Goal: Check status: Check status

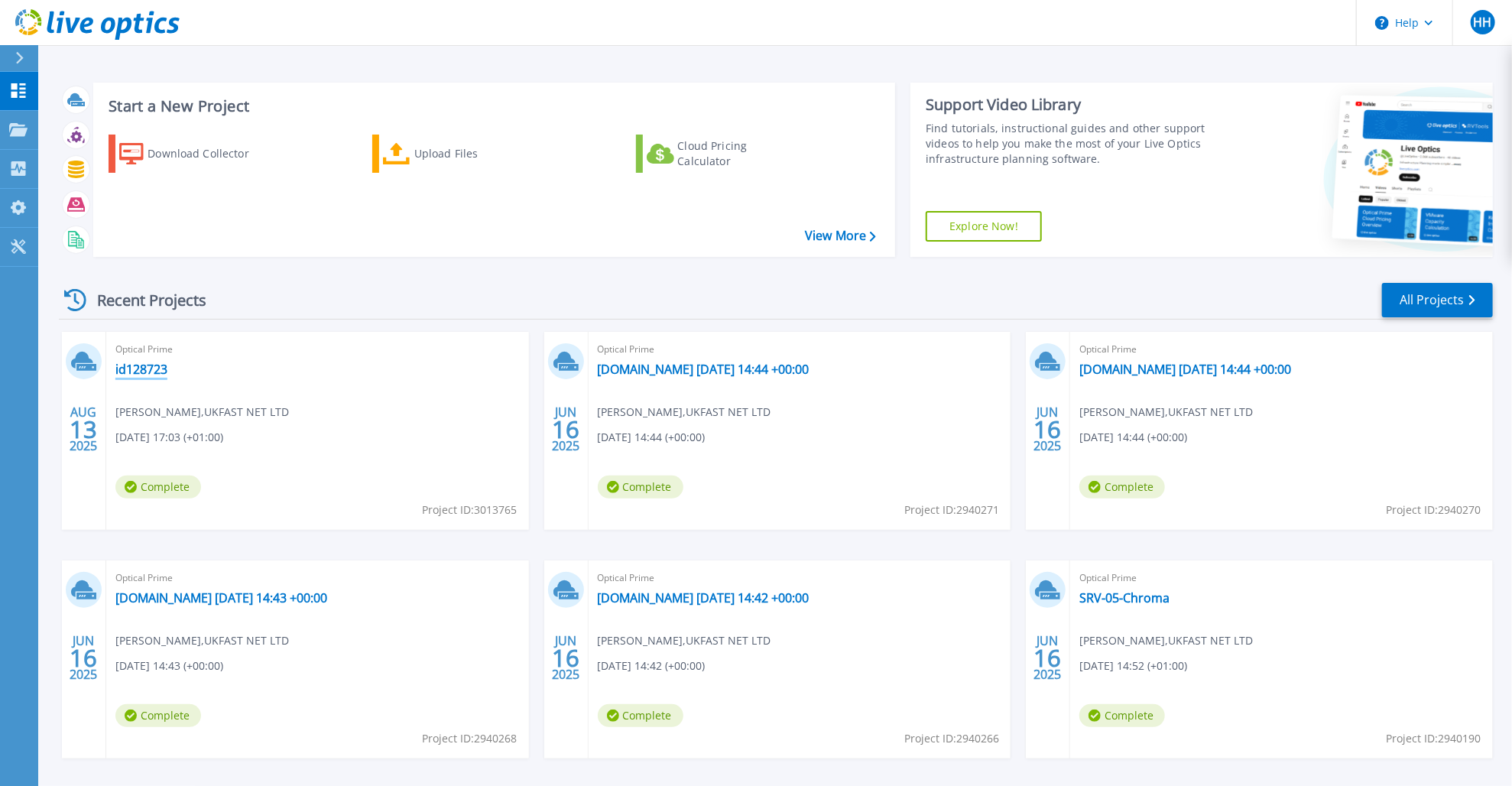
click at [150, 374] on link "id128723" at bounding box center [141, 369] width 52 height 16
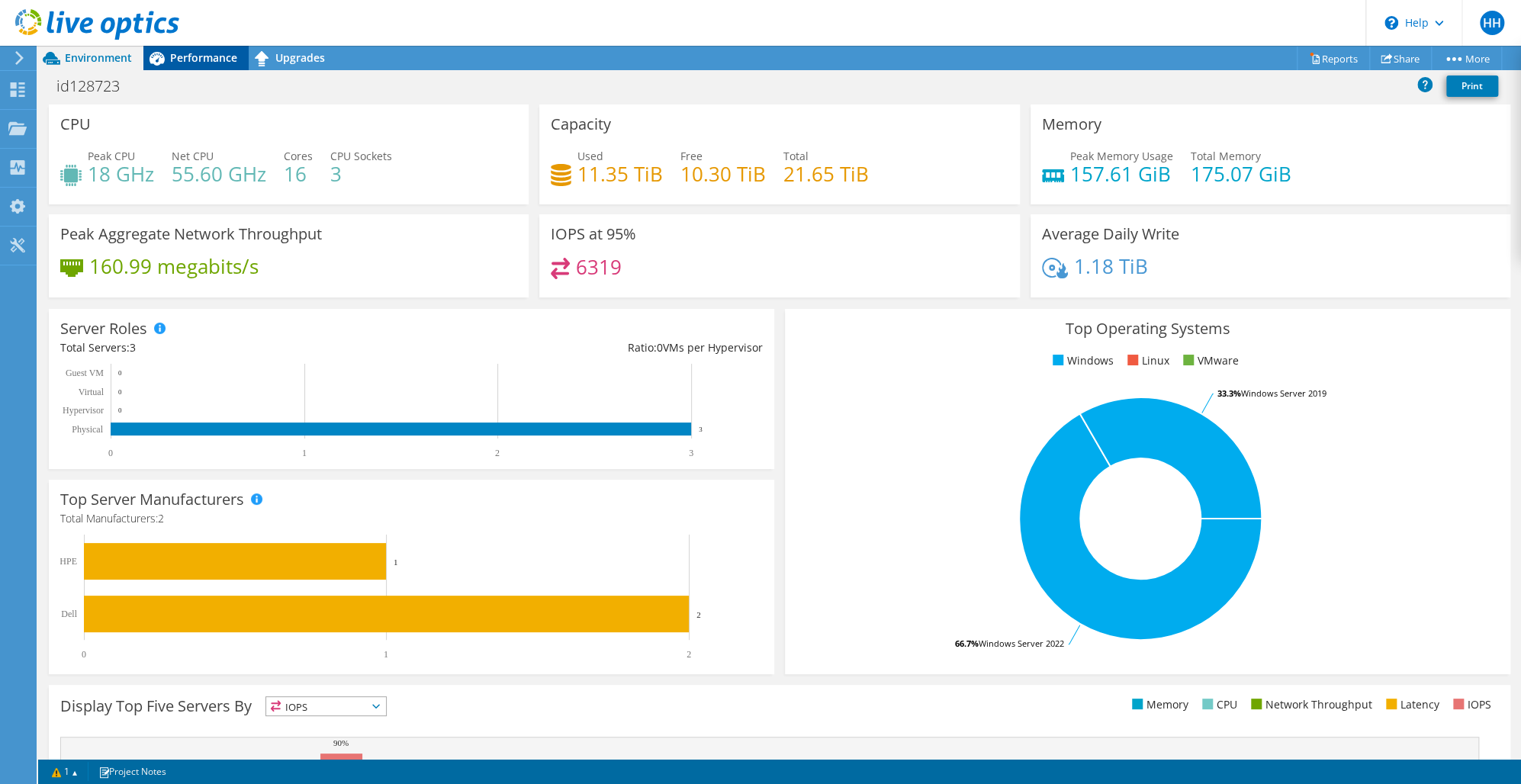
click at [210, 67] on div "Performance" at bounding box center [196, 59] width 106 height 25
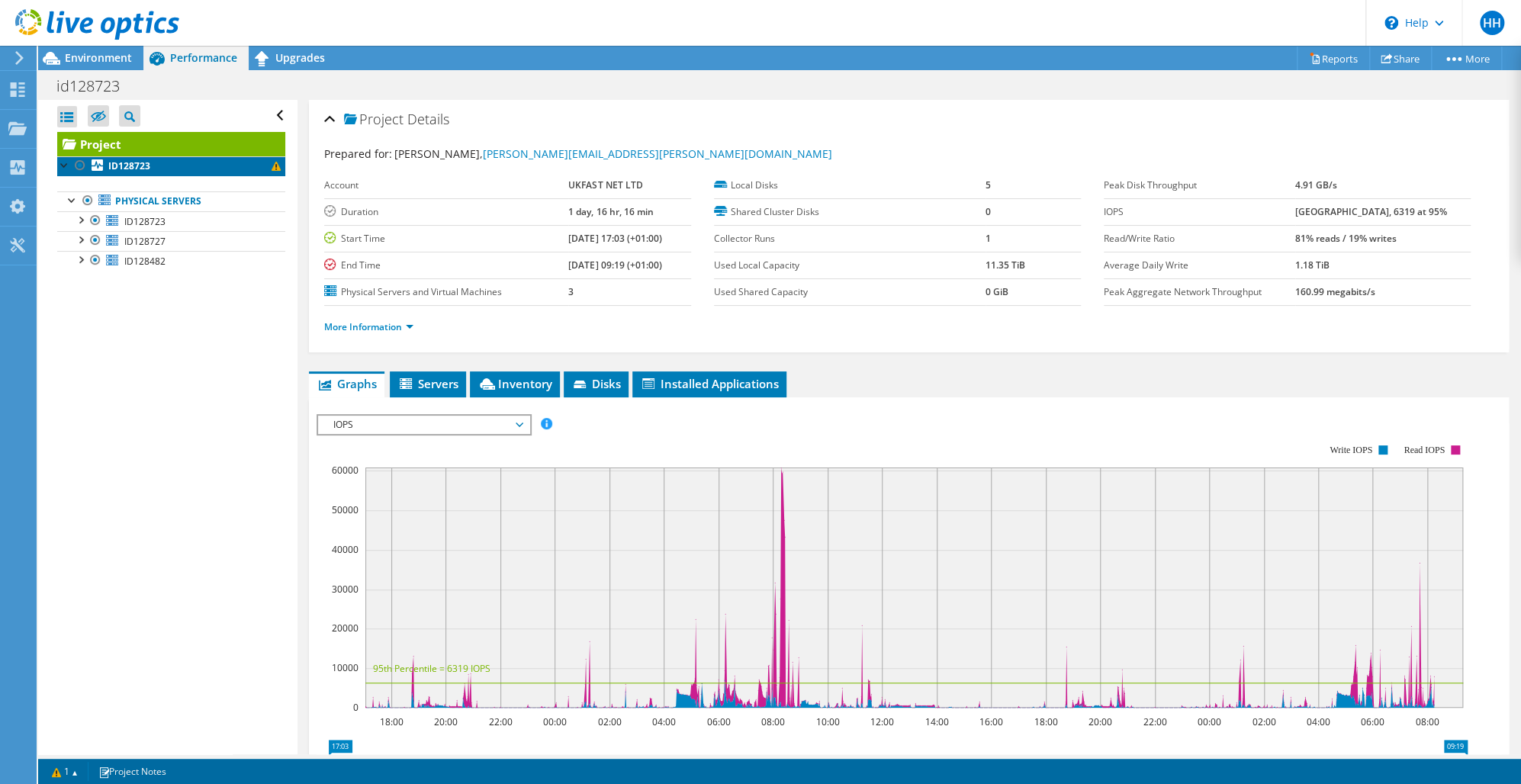
click at [181, 160] on link "ID128723" at bounding box center [171, 167] width 228 height 20
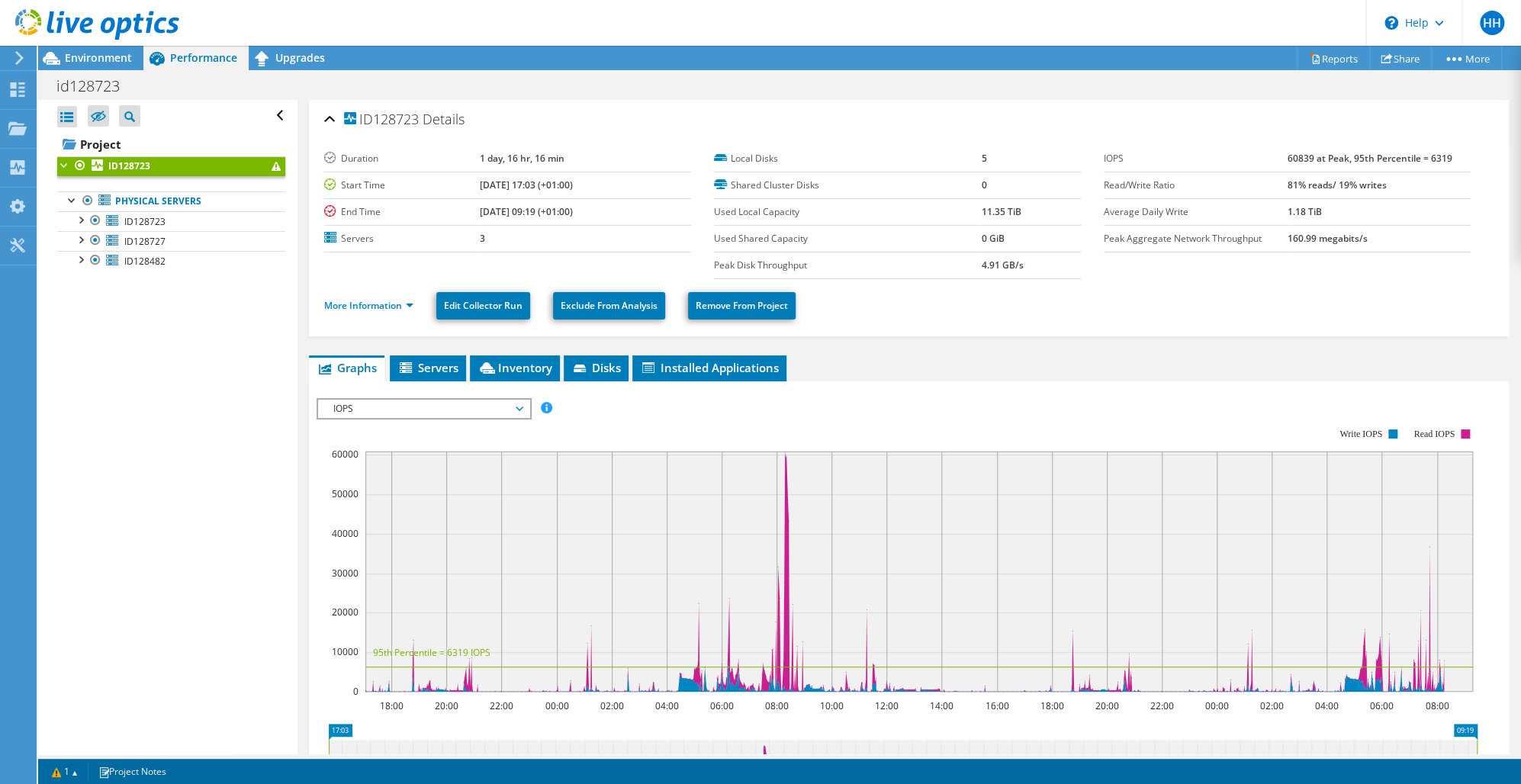
click at [500, 409] on span "IOPS" at bounding box center [424, 409] width 196 height 18
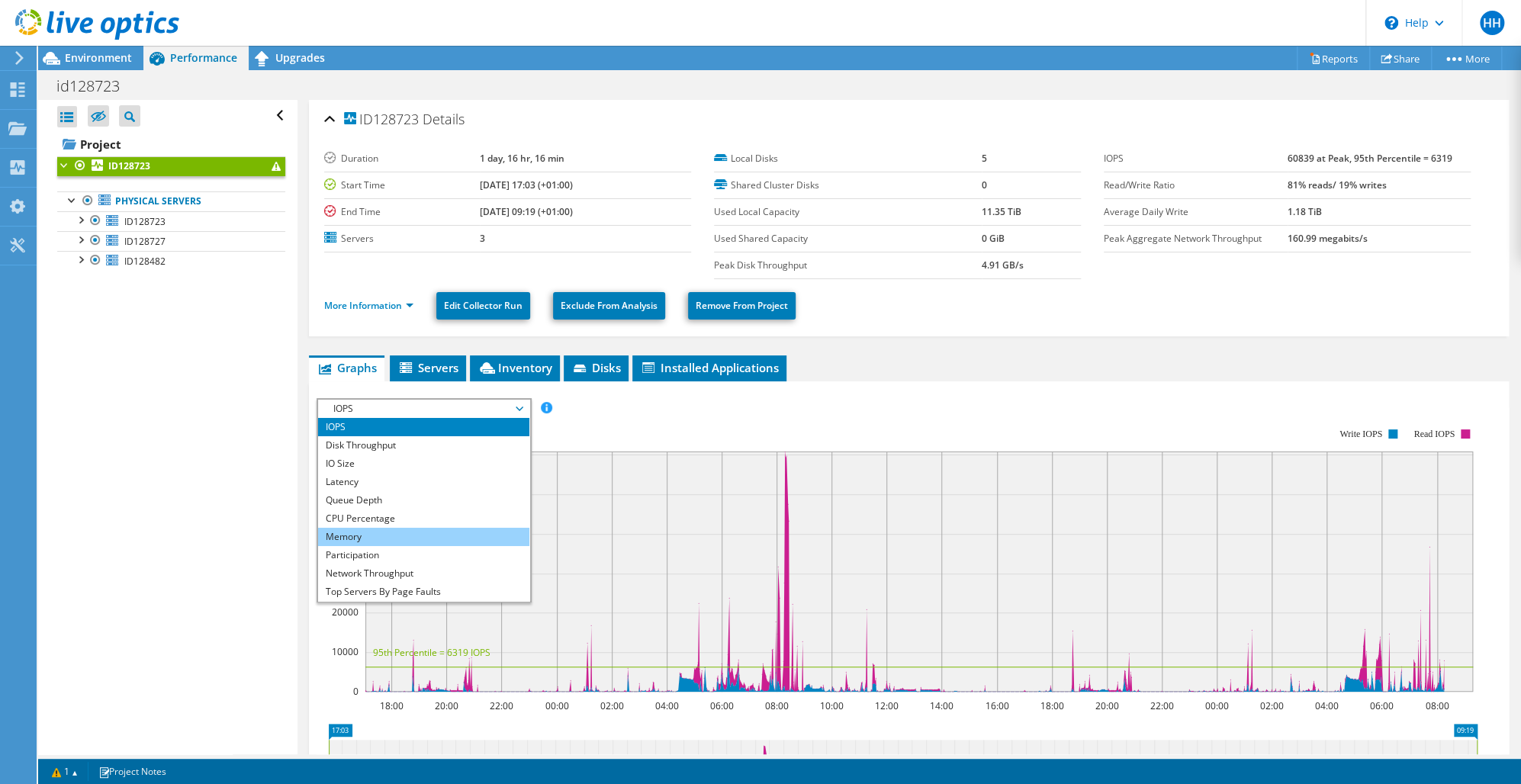
click at [410, 533] on li "Memory" at bounding box center [424, 537] width 211 height 18
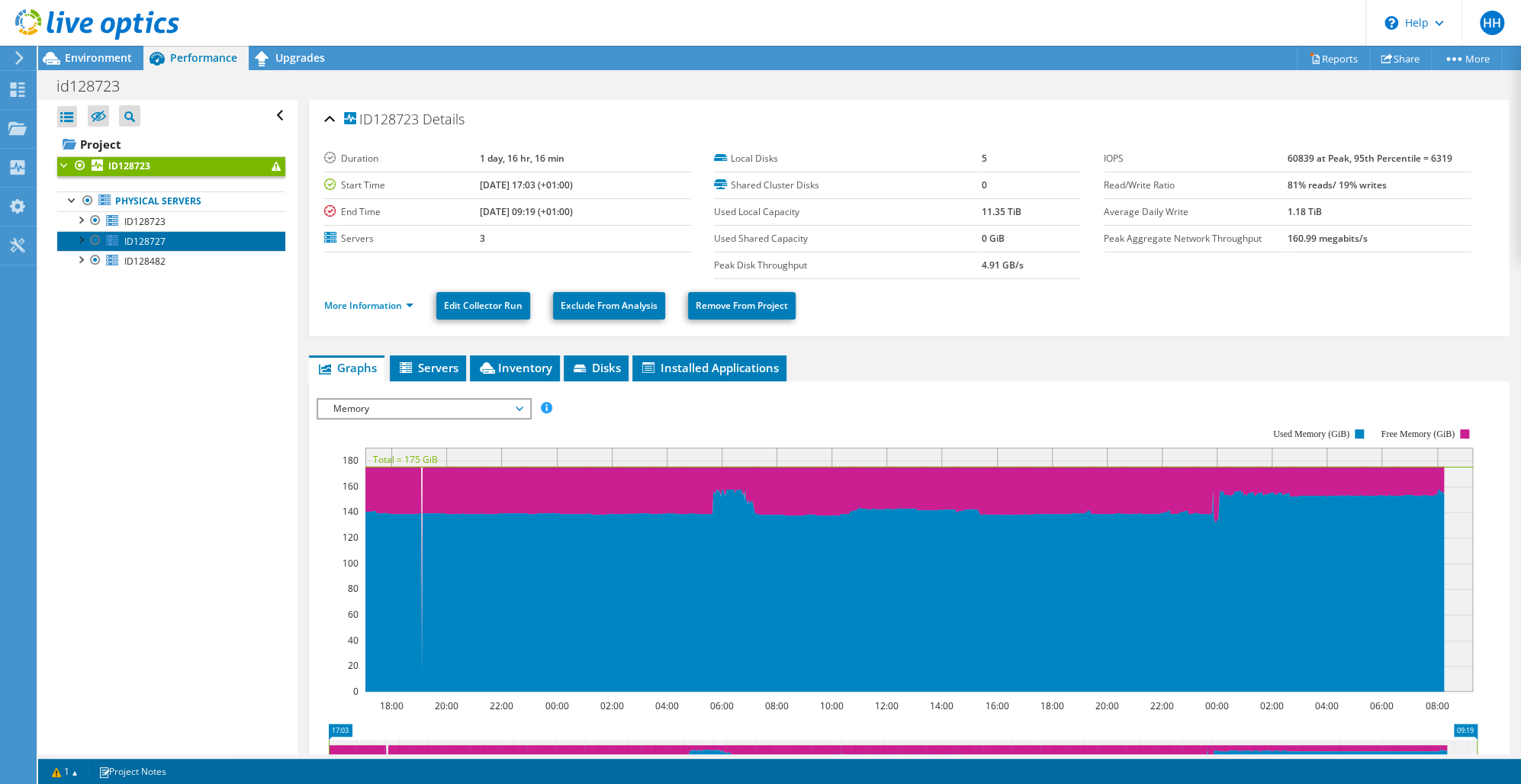
click at [176, 236] on link "ID128727" at bounding box center [171, 241] width 228 height 20
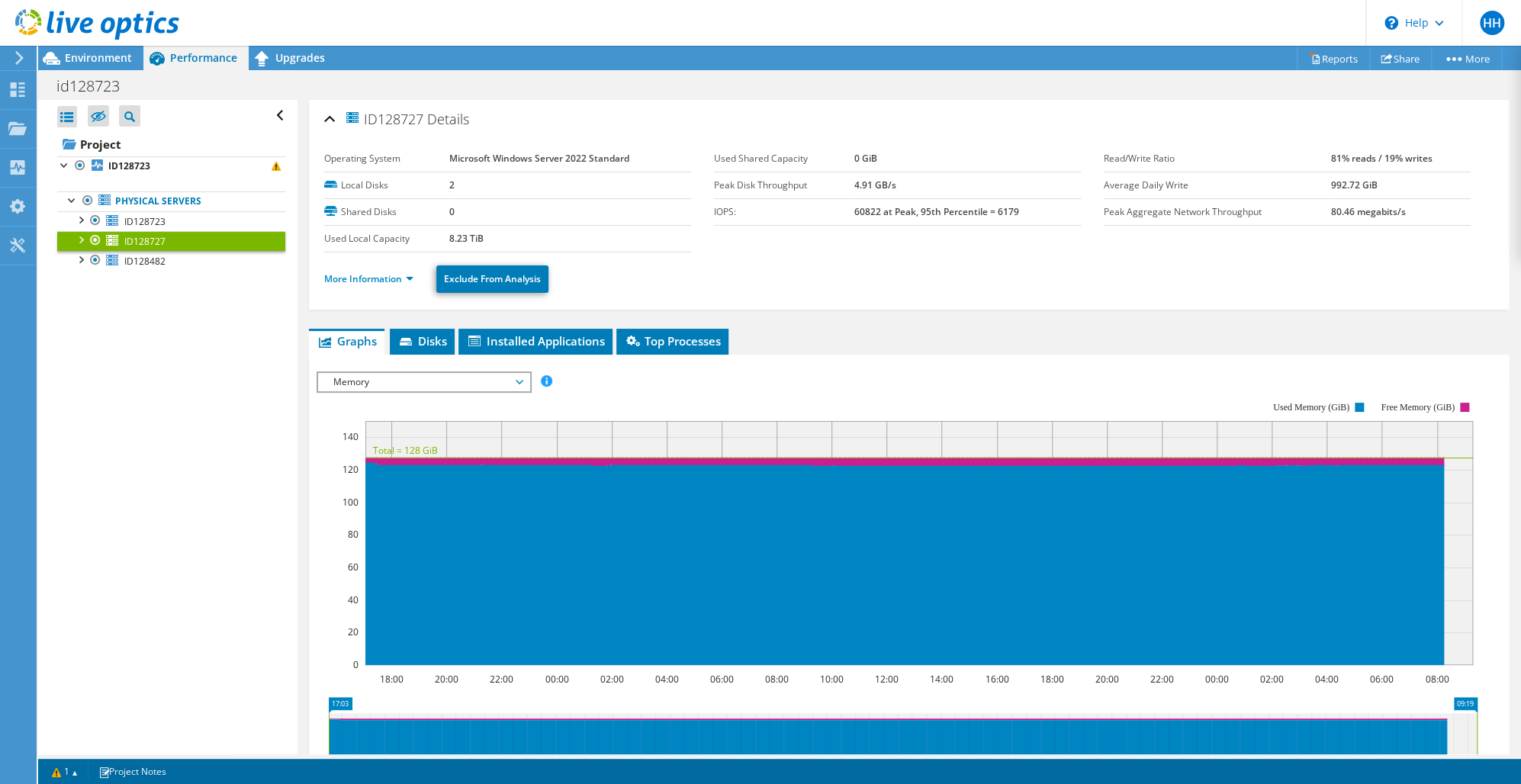
click at [433, 388] on div "Memory IOPS Disk Throughput IO Size Latency Queue Depth CPU Percentage Memory P…" at bounding box center [424, 383] width 215 height 21
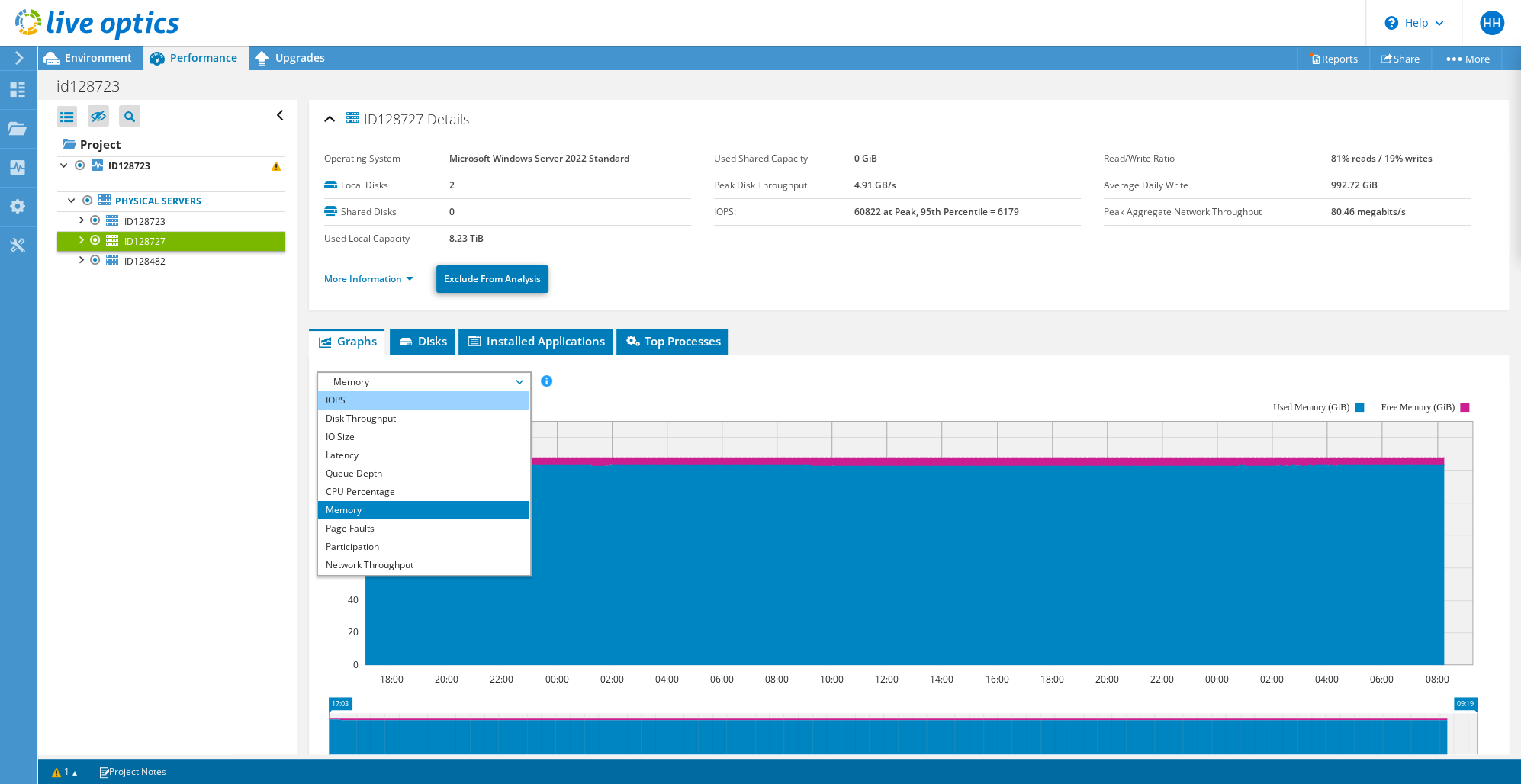
click at [370, 398] on li "IOPS" at bounding box center [424, 401] width 211 height 18
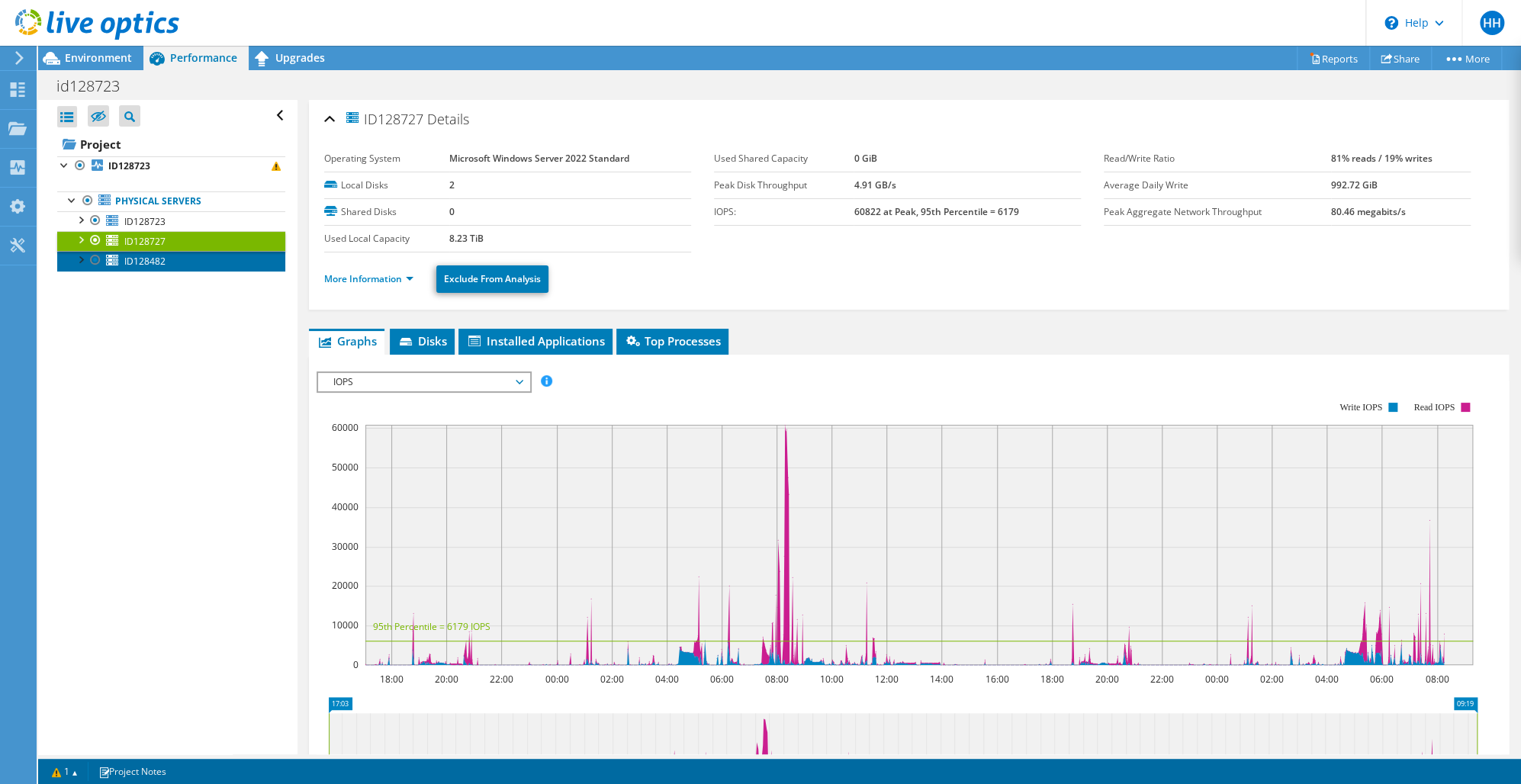
click at [183, 270] on link "ID128482" at bounding box center [171, 261] width 228 height 20
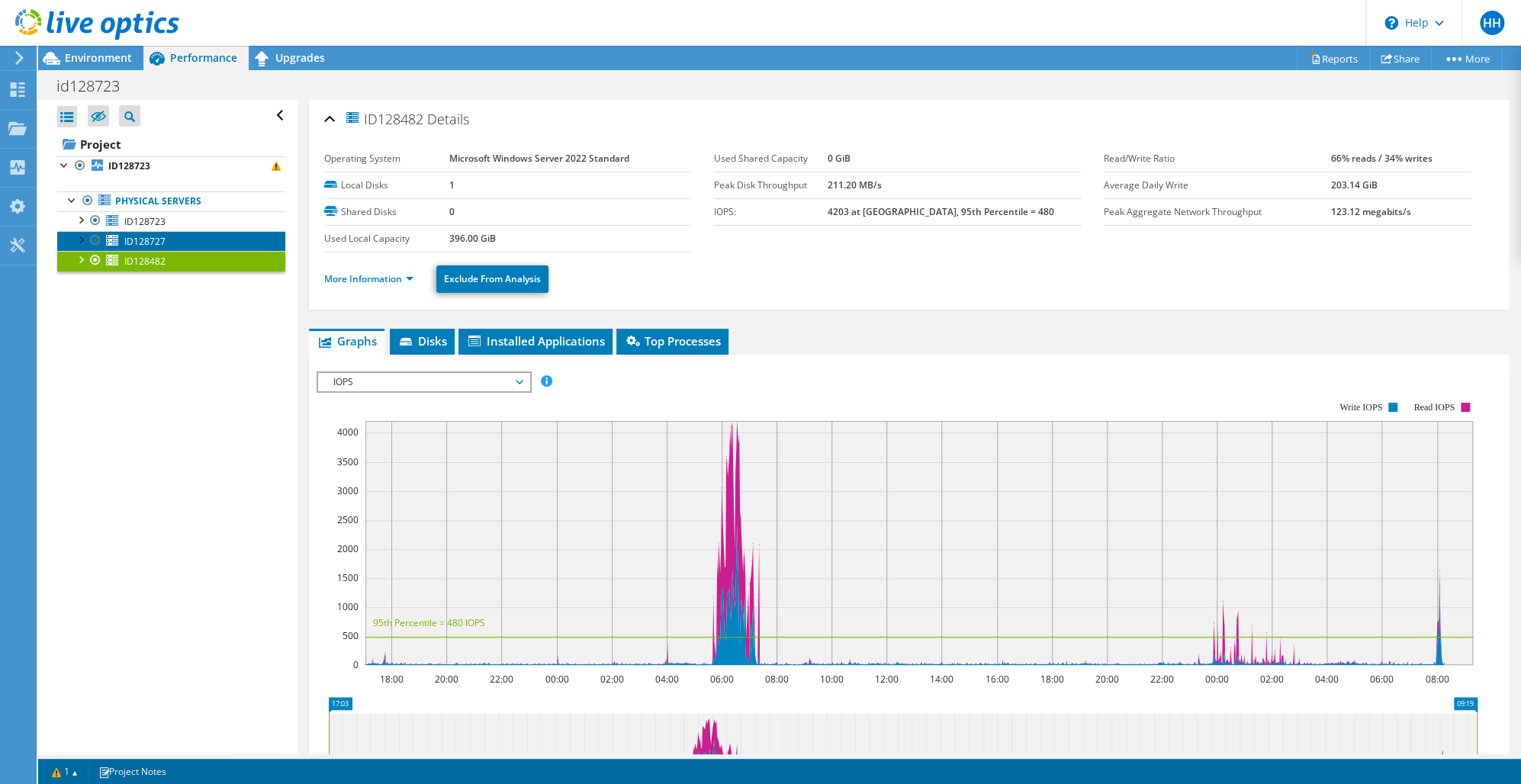
click at [168, 239] on link "ID128727" at bounding box center [171, 241] width 228 height 20
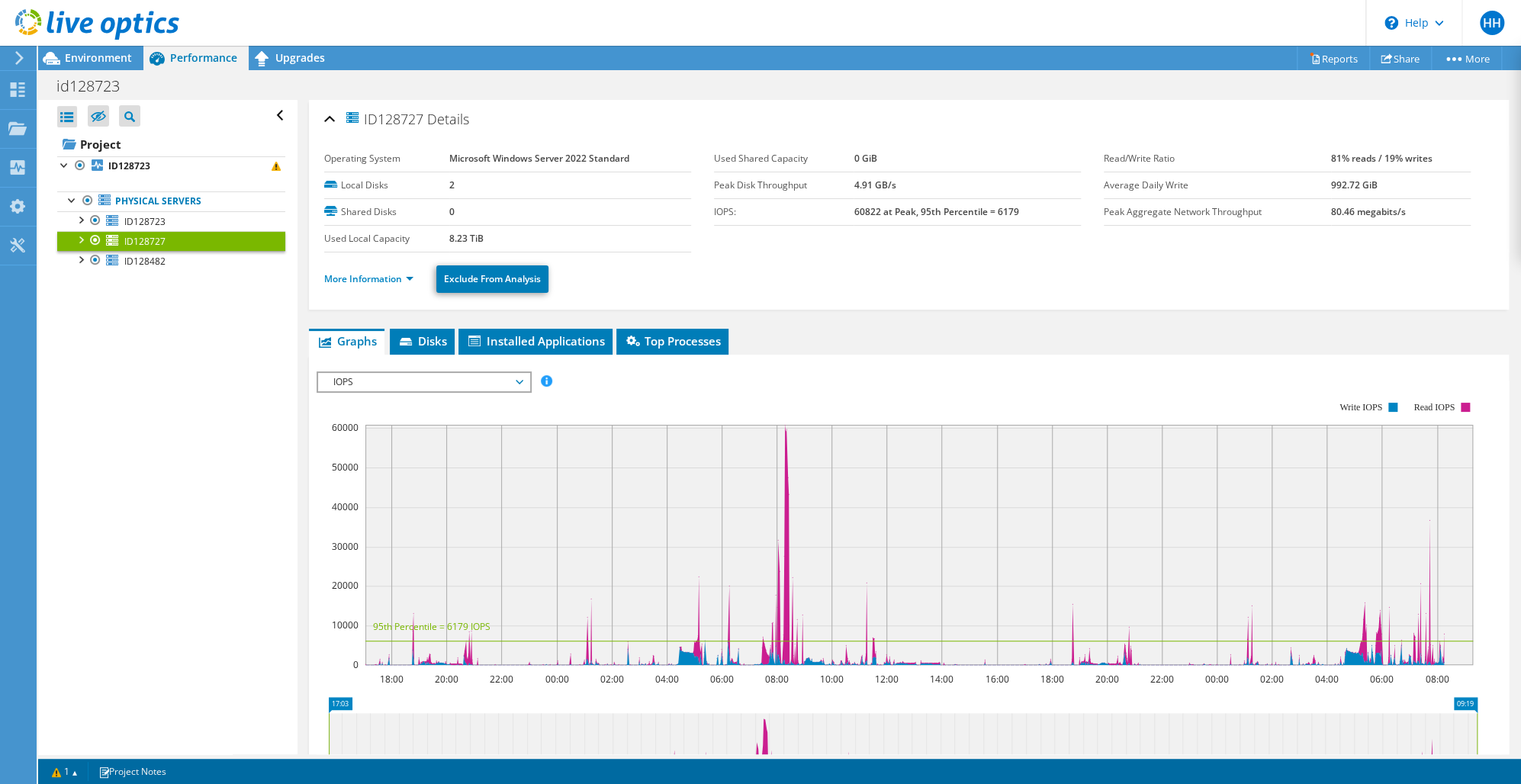
click at [791, 451] on rect at bounding box center [919, 544] width 1108 height 240
